Goal: Task Accomplishment & Management: Use online tool/utility

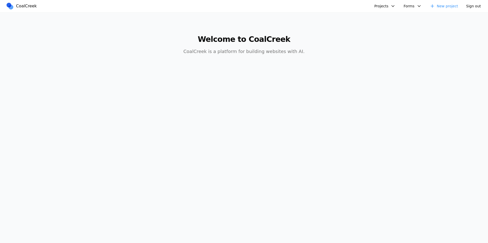
click at [389, 8] on button "Projects" at bounding box center [384, 6] width 27 height 8
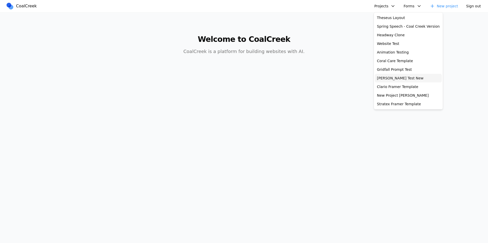
click at [404, 79] on link "[PERSON_NAME] Test New" at bounding box center [408, 78] width 67 height 9
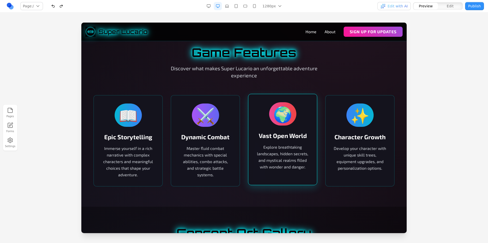
scroll to position [299, 0]
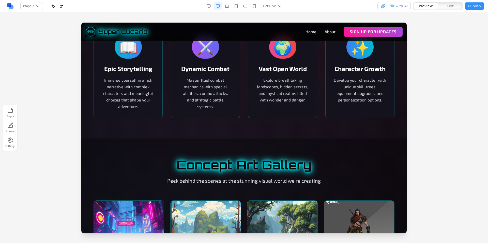
click at [272, 144] on section "Concept Art Gallery Peek behind the scenes at the stunning visual world we're c…" at bounding box center [243, 213] width 325 height 148
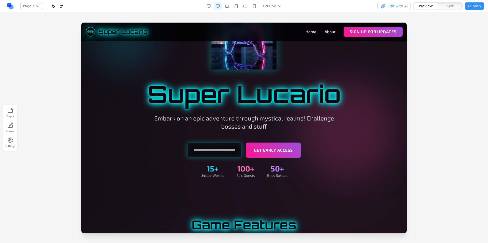
scroll to position [0, 0]
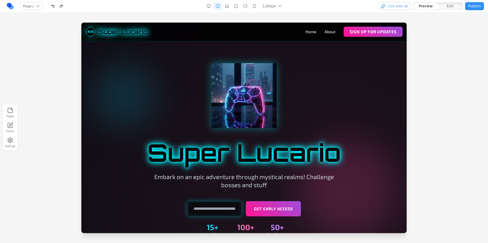
click at [9, 7] on link at bounding box center [10, 6] width 8 height 8
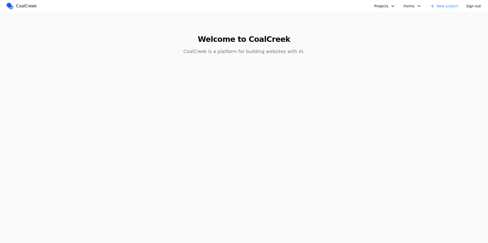
click at [390, 8] on button "Projects" at bounding box center [384, 6] width 27 height 8
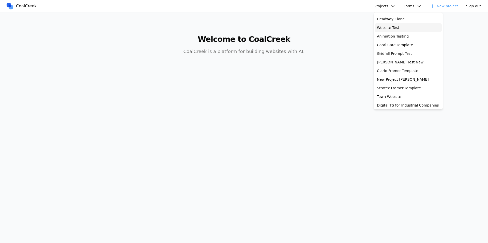
scroll to position [36, 0]
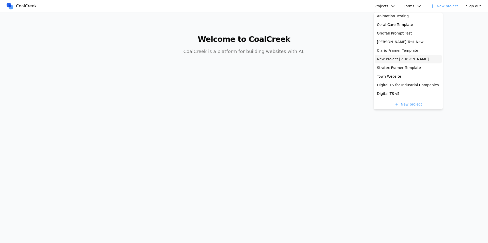
click at [403, 59] on link "New Project Allen" at bounding box center [408, 59] width 67 height 9
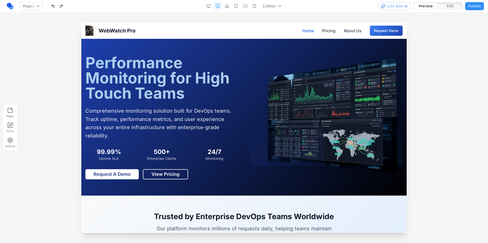
click at [274, 18] on div "Pages Forms Settings" at bounding box center [244, 127] width 488 height 231
click at [121, 13] on div "Pages Forms Settings" at bounding box center [244, 127] width 488 height 231
click at [309, 12] on nav "Page: / / /about /pricing Manage pages 1280px 1536px 1280px 1024px 768px 480px …" at bounding box center [244, 6] width 488 height 12
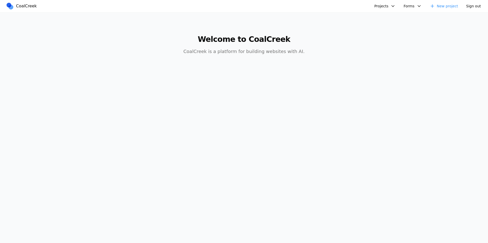
click at [377, 5] on button "Projects" at bounding box center [384, 6] width 27 height 8
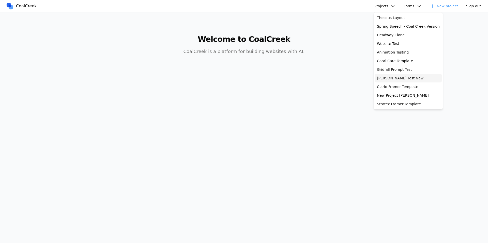
click at [397, 77] on link "[PERSON_NAME] Test New" at bounding box center [408, 78] width 67 height 9
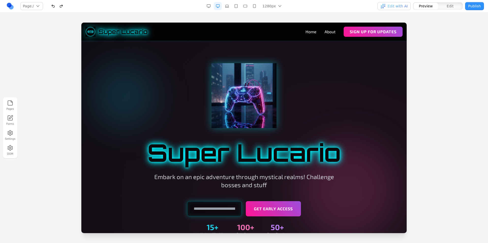
drag, startPoint x: 59, startPoint y: 59, endPoint x: 61, endPoint y: 59, distance: 2.6
click at [59, 59] on div at bounding box center [244, 133] width 488 height 220
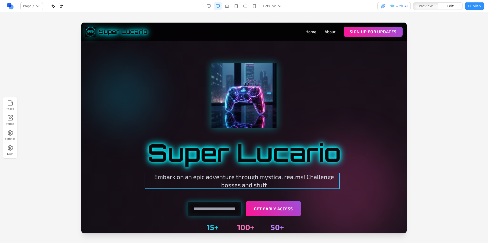
click at [277, 187] on p "Embark on an epic adventure through mystical realms! Challenge bosses and stuff" at bounding box center [243, 181] width 195 height 16
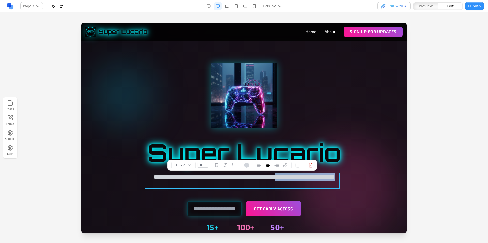
drag, startPoint x: 273, startPoint y: 181, endPoint x: 305, endPoint y: 177, distance: 32.1
click at [305, 177] on p "**********" at bounding box center [243, 181] width 195 height 16
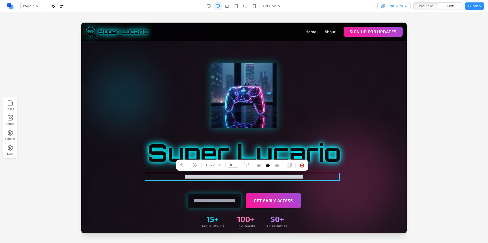
click at [332, 107] on div at bounding box center [244, 95] width 293 height 65
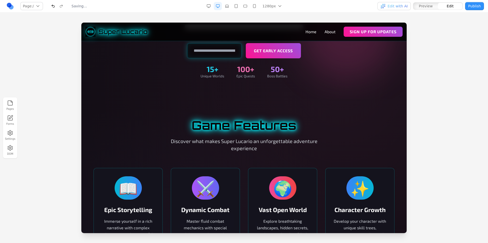
scroll to position [124, 0]
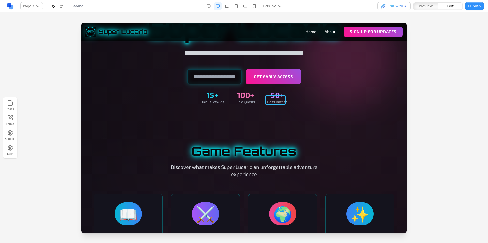
click at [274, 100] on div "50+" at bounding box center [277, 94] width 20 height 9
click at [306, 105] on div "15+ Unique Worlds 100+ Epic Quests 50+ Boss Battles" at bounding box center [244, 97] width 293 height 14
click at [280, 100] on div "50+" at bounding box center [277, 94] width 20 height 9
click at [264, 87] on icon at bounding box center [263, 87] width 4 height 4
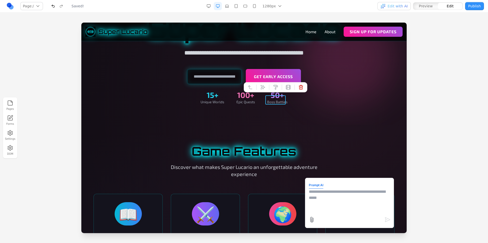
click at [330, 197] on textarea at bounding box center [349, 201] width 81 height 25
type textarea "**********"
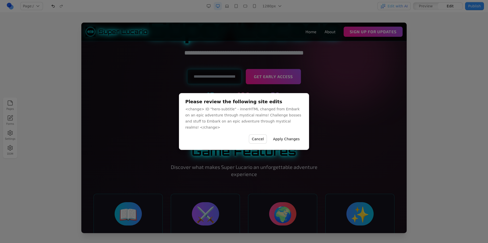
click at [288, 136] on button "Apply Changes" at bounding box center [286, 139] width 33 height 9
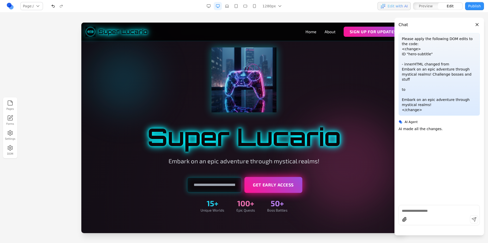
scroll to position [46, 0]
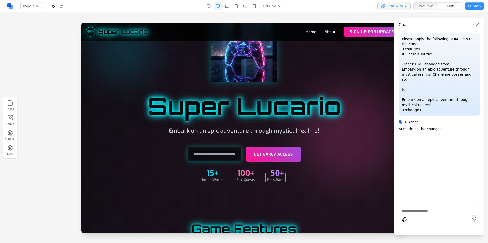
click at [273, 177] on div "50+" at bounding box center [277, 172] width 20 height 9
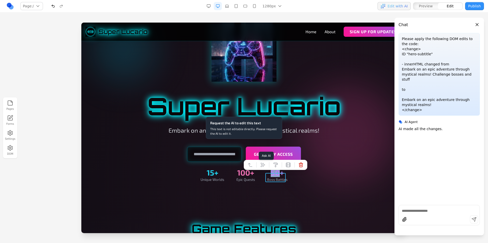
click at [263, 165] on icon at bounding box center [263, 165] width 4 height 4
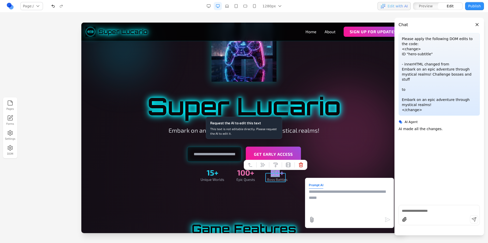
click at [313, 195] on textarea at bounding box center [349, 201] width 81 height 25
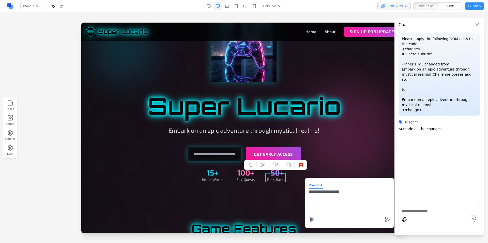
type textarea "**********"
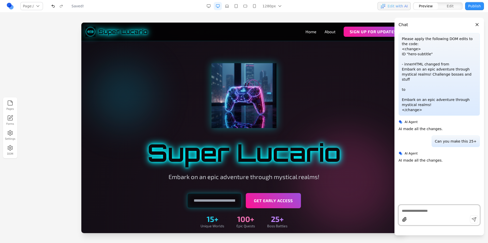
scroll to position [0, 0]
click at [478, 23] on button "Close panel" at bounding box center [477, 25] width 6 height 6
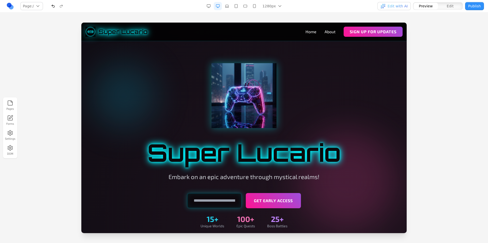
click at [286, 16] on div "Pages Forms Settings DOM" at bounding box center [244, 127] width 488 height 231
click at [333, 13] on div "Pages Forms Settings DOM" at bounding box center [244, 127] width 488 height 231
click at [286, 13] on div "Pages Forms Settings DOM" at bounding box center [244, 127] width 488 height 231
click at [296, 17] on div "Pages Forms Settings DOM" at bounding box center [244, 127] width 488 height 231
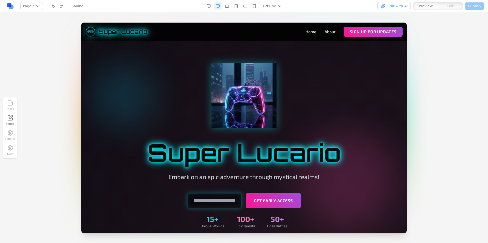
click at [291, 17] on div "Pages Forms Settings DOM" at bounding box center [244, 127] width 488 height 231
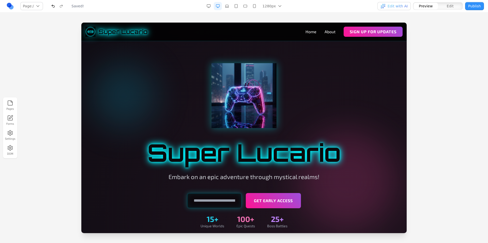
click at [431, 75] on div at bounding box center [244, 133] width 488 height 220
click at [441, 40] on div at bounding box center [244, 133] width 488 height 220
